Goal: Information Seeking & Learning: Learn about a topic

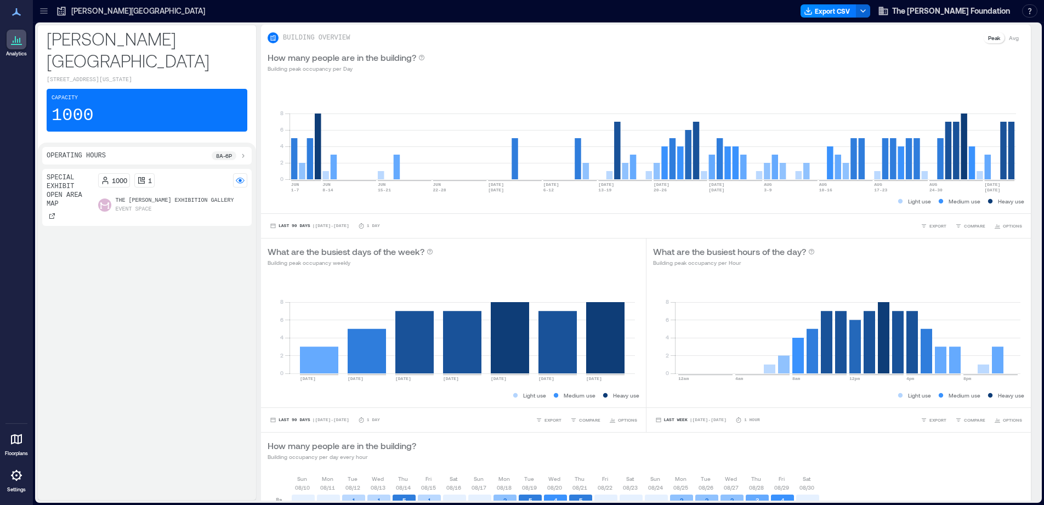
click at [22, 435] on icon at bounding box center [16, 439] width 13 height 13
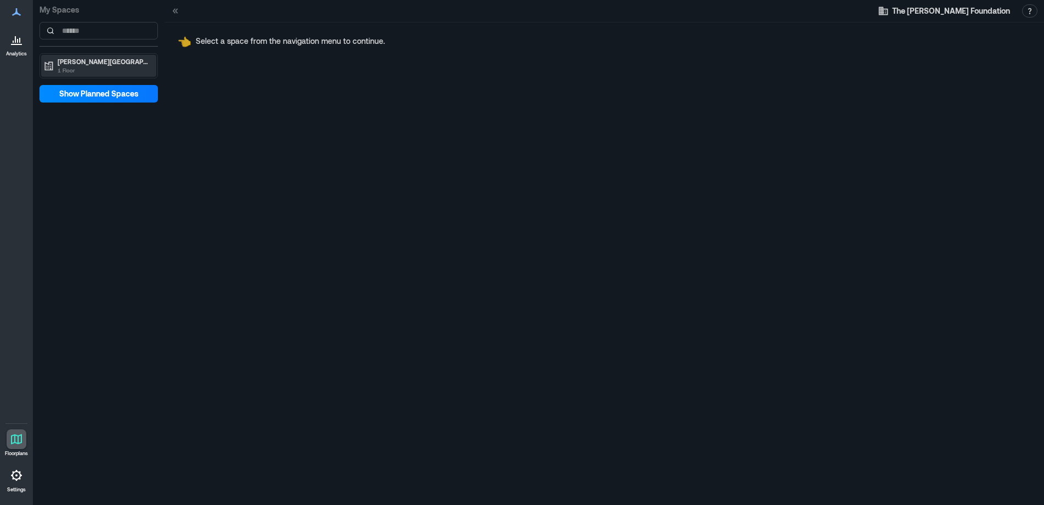
click at [113, 69] on p "1 Floor" at bounding box center [104, 70] width 92 height 9
click at [110, 85] on p "Special Exhibit Open Area Map" at bounding box center [101, 84] width 91 height 9
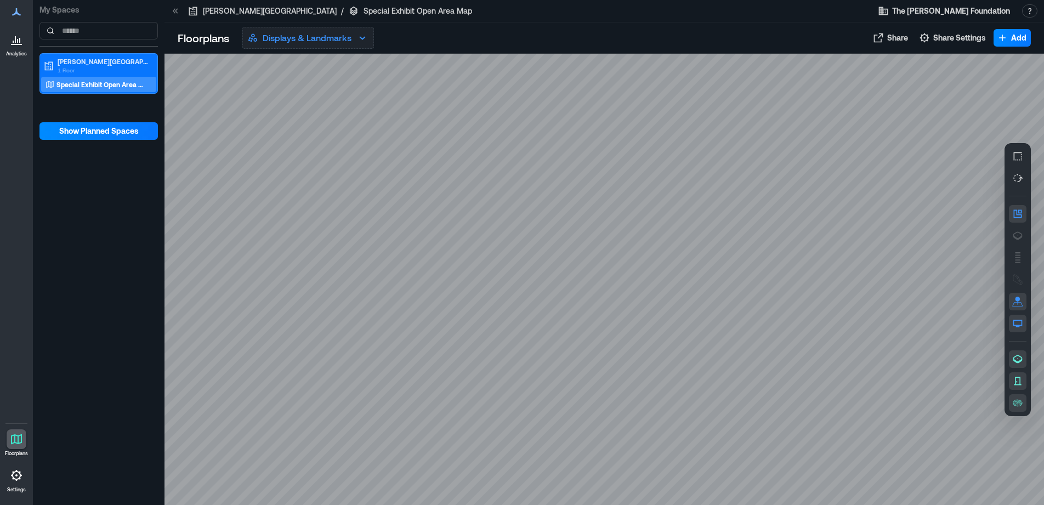
click at [336, 44] on p "Displays & Landmarks" at bounding box center [307, 37] width 89 height 13
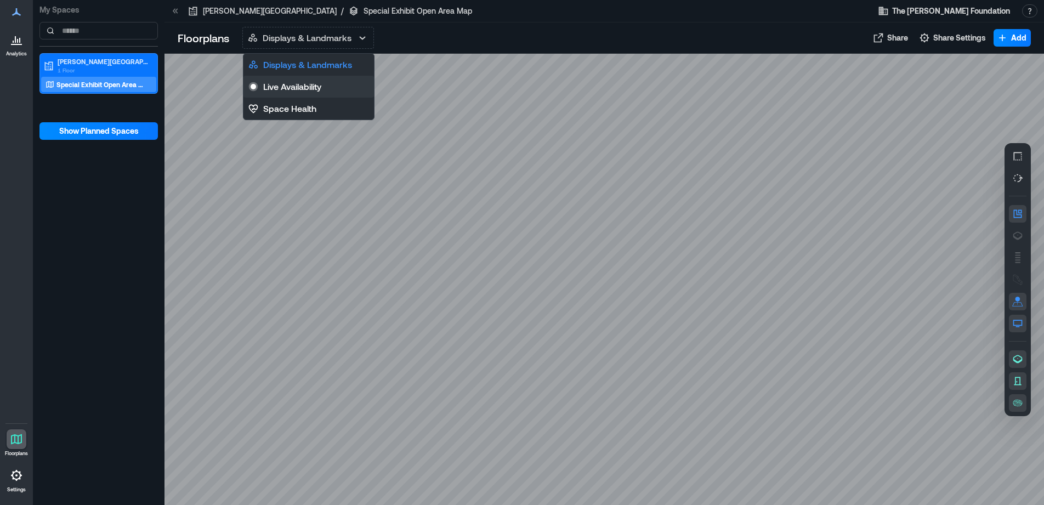
click at [308, 89] on p "Live Availability" at bounding box center [292, 86] width 58 height 13
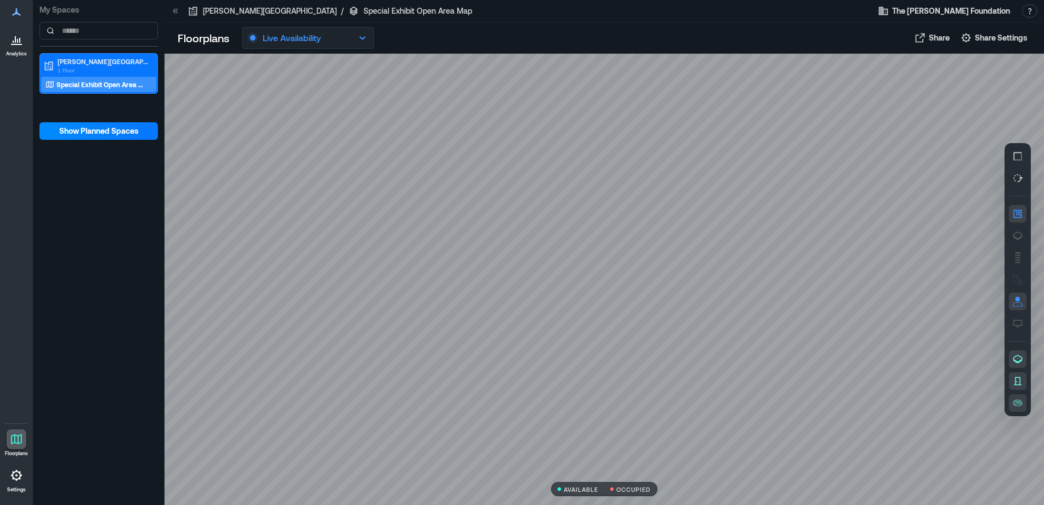
click at [334, 43] on button "Live Availability" at bounding box center [308, 38] width 132 height 22
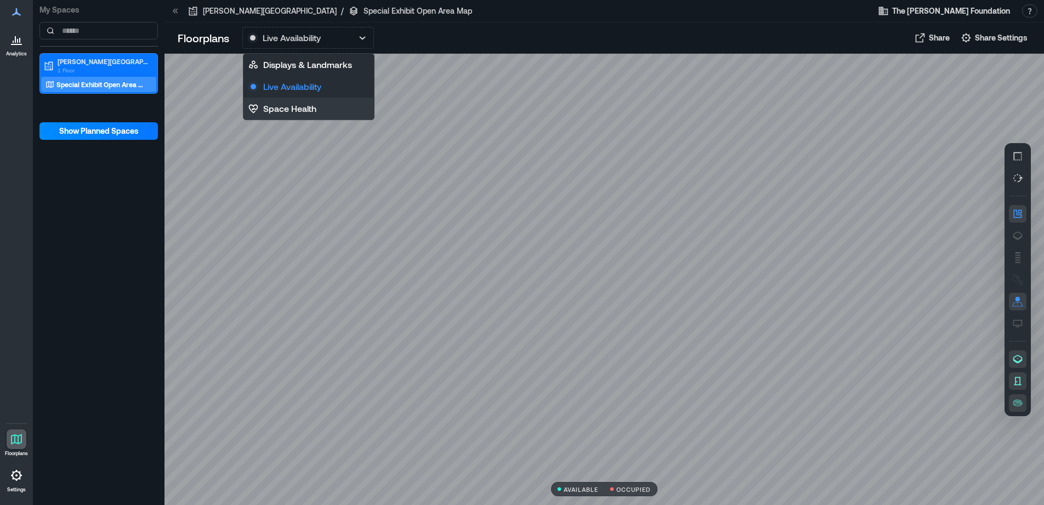
click at [306, 110] on p "Space Health" at bounding box center [289, 108] width 53 height 13
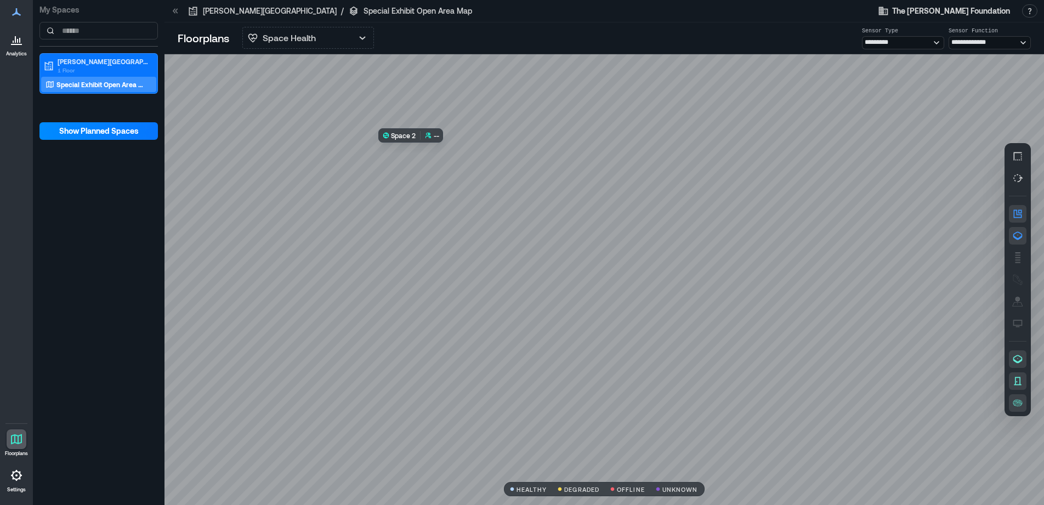
click at [521, 225] on div at bounding box center [603, 279] width 879 height 451
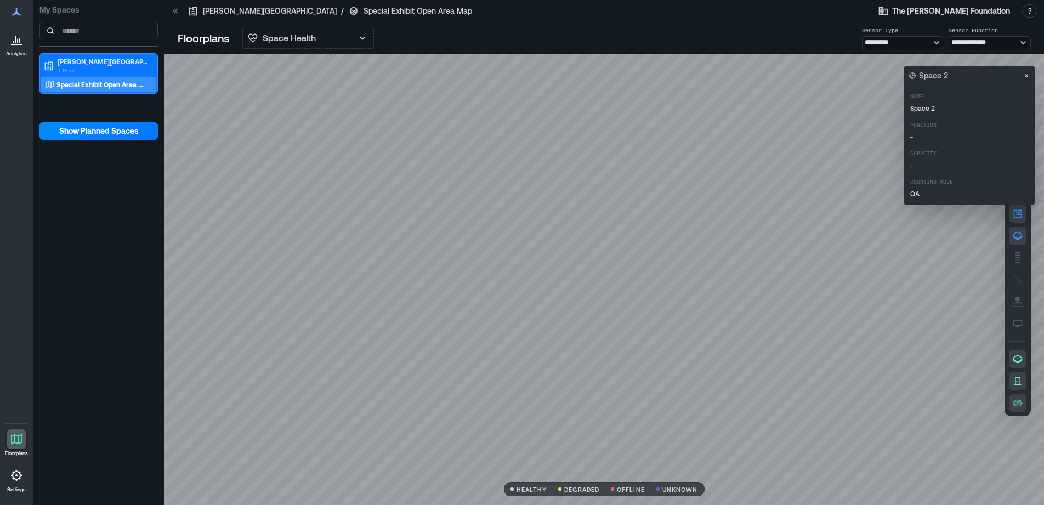
click at [360, 216] on div at bounding box center [603, 279] width 879 height 451
click at [726, 247] on div at bounding box center [603, 279] width 879 height 451
click at [723, 202] on div at bounding box center [603, 279] width 879 height 451
click at [729, 197] on div "B2FAG078" at bounding box center [603, 279] width 879 height 451
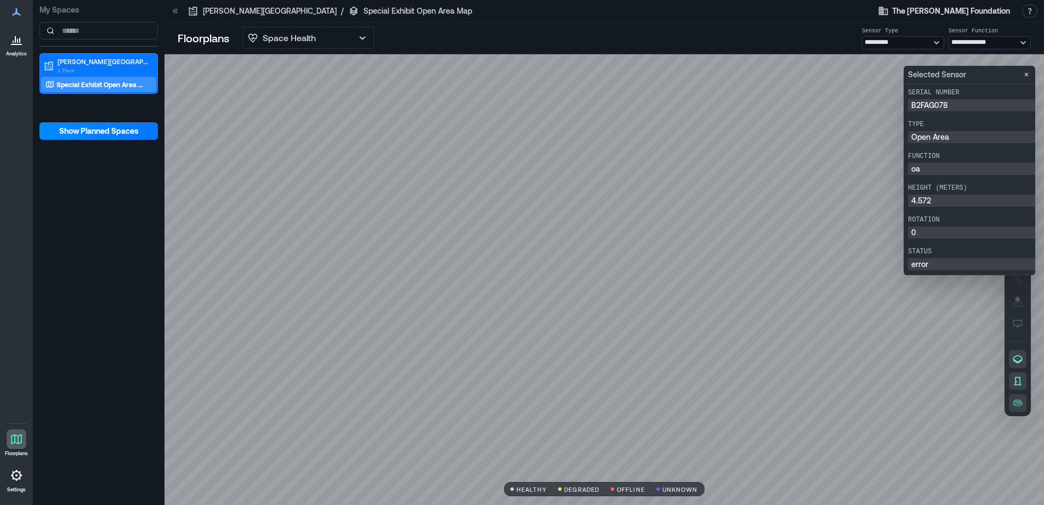
scroll to position [8, 0]
click at [893, 329] on div at bounding box center [603, 279] width 879 height 451
click at [707, 338] on div at bounding box center [603, 279] width 879 height 451
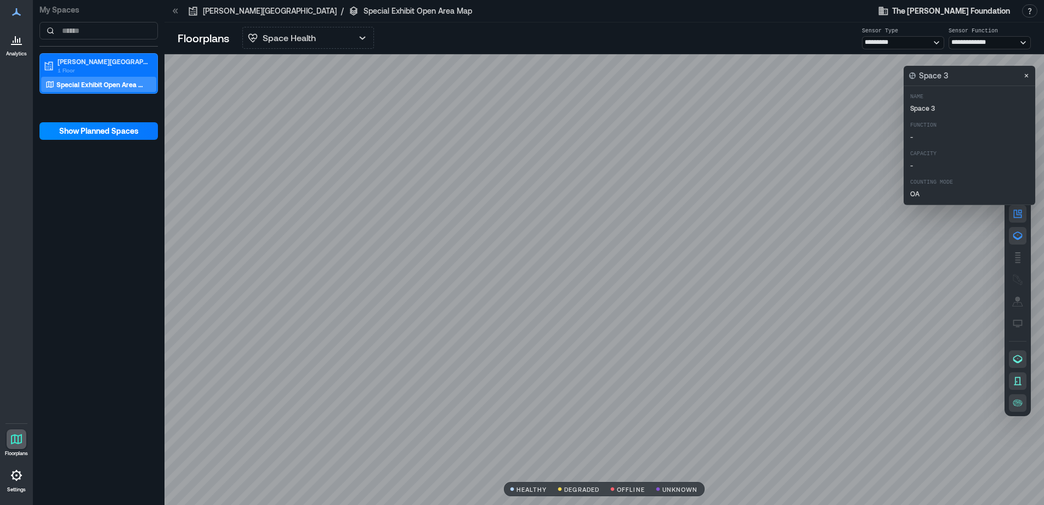
click at [463, 343] on div at bounding box center [603, 279] width 879 height 451
click at [492, 248] on div at bounding box center [603, 279] width 879 height 451
click at [464, 206] on div at bounding box center [603, 279] width 879 height 451
click at [468, 201] on div "B2EVC002" at bounding box center [603, 279] width 879 height 451
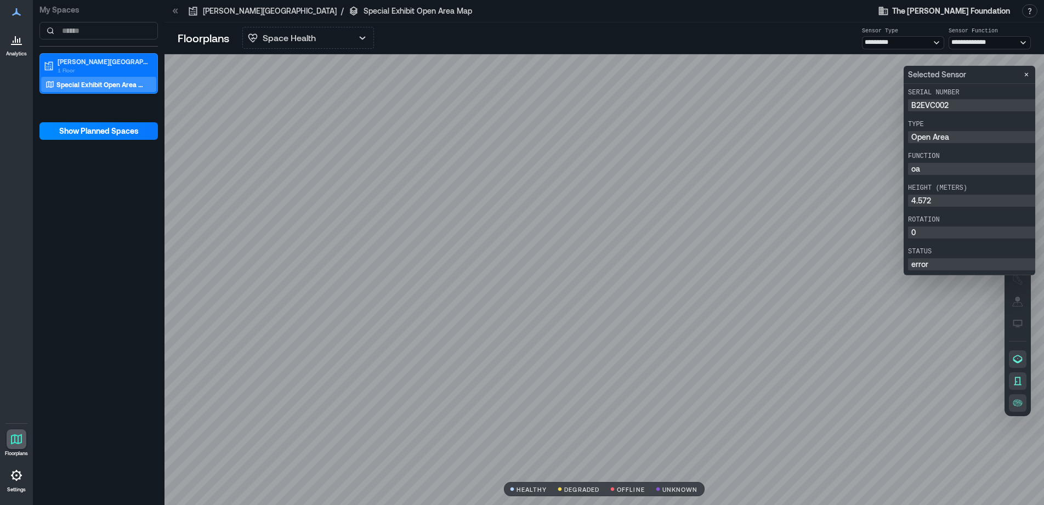
click at [317, 178] on div at bounding box center [603, 279] width 879 height 451
click at [287, 170] on div at bounding box center [603, 279] width 879 height 451
click at [98, 67] on p "1 Floor" at bounding box center [104, 70] width 92 height 9
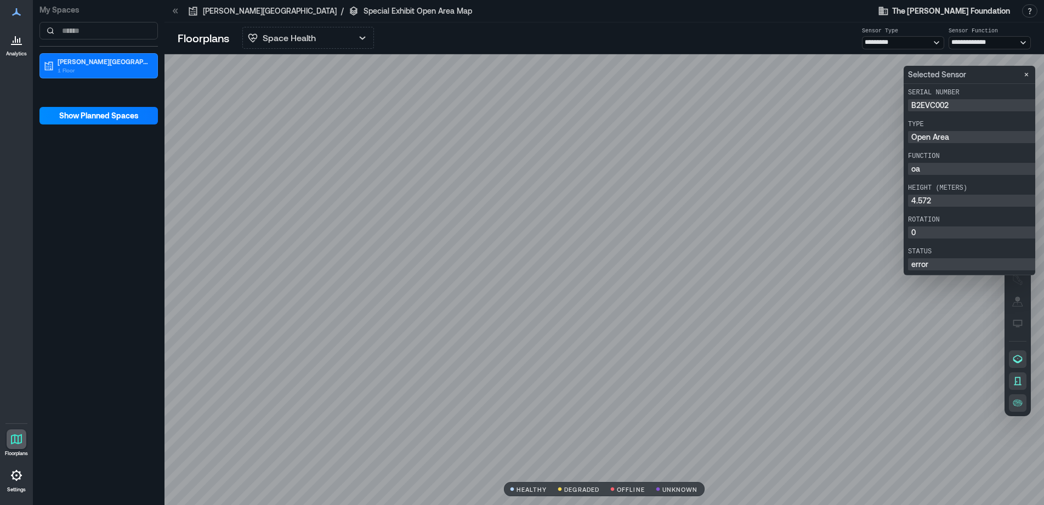
click at [319, 126] on div at bounding box center [603, 279] width 879 height 451
click at [447, 377] on div "A1EVV032" at bounding box center [603, 279] width 879 height 451
click at [9, 10] on div at bounding box center [17, 12] width 20 height 20
click at [14, 15] on icon at bounding box center [16, 12] width 9 height 8
click at [21, 48] on div at bounding box center [17, 40] width 20 height 20
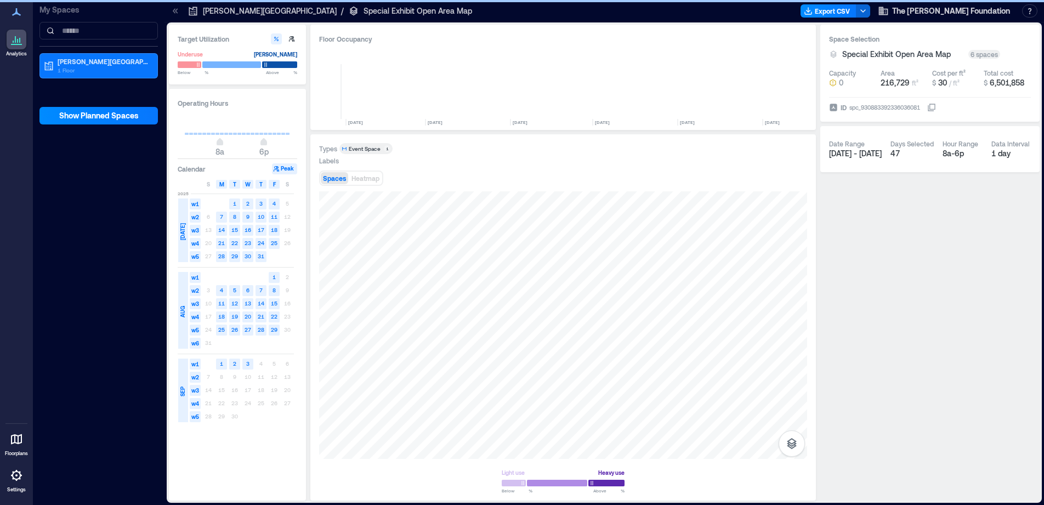
scroll to position [0, 3551]
